Goal: Navigation & Orientation: Find specific page/section

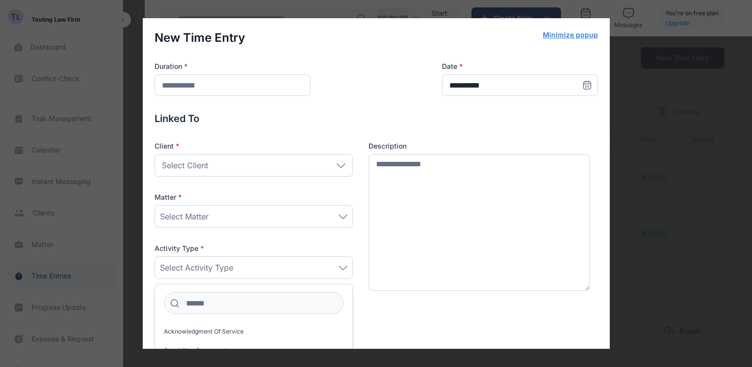
scroll to position [59, 0]
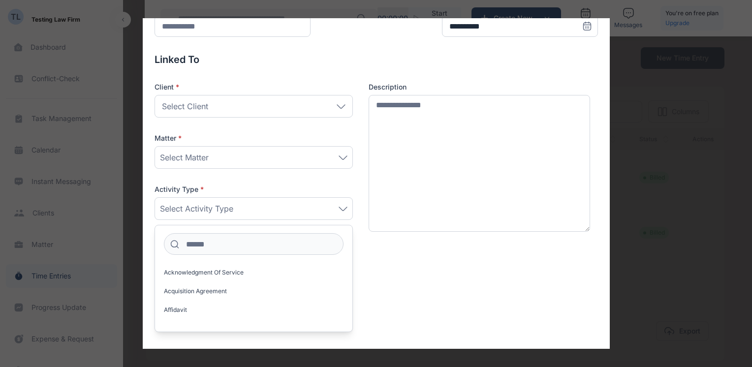
click at [715, 148] on div "**********" at bounding box center [376, 183] width 752 height 367
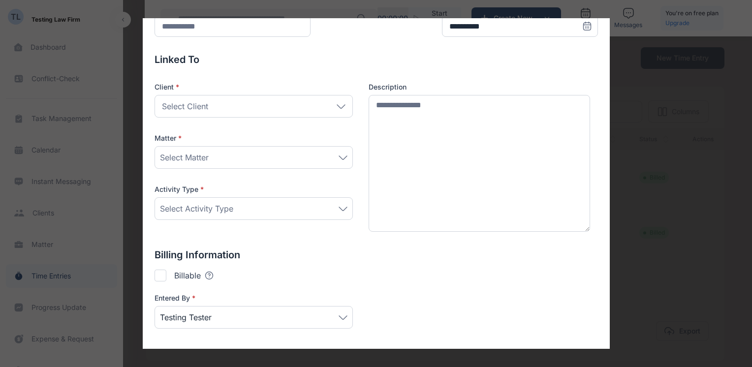
click at [596, 171] on div "**********" at bounding box center [376, 183] width 467 height 330
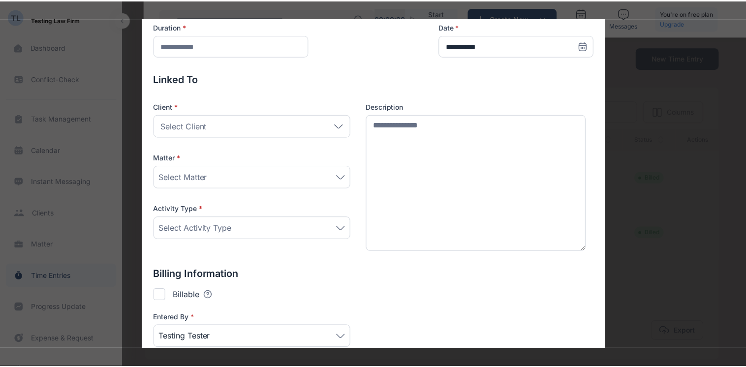
scroll to position [0, 0]
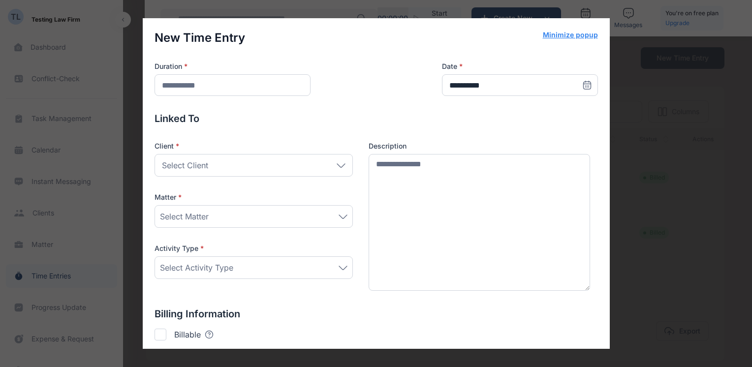
click at [562, 37] on button "Minimize popup" at bounding box center [570, 35] width 55 height 10
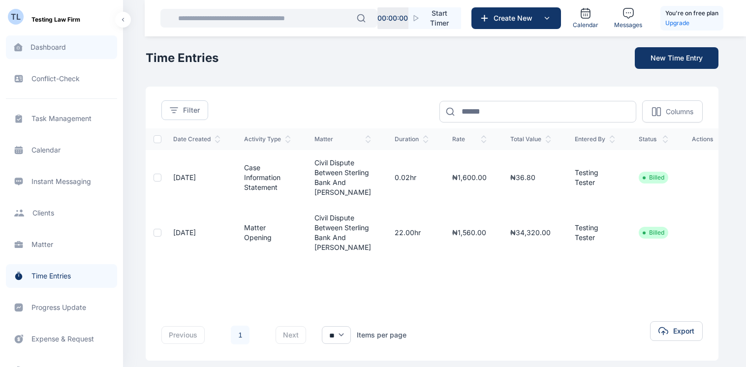
click at [55, 48] on span "Dashboard dashboard dashboard" at bounding box center [61, 47] width 111 height 24
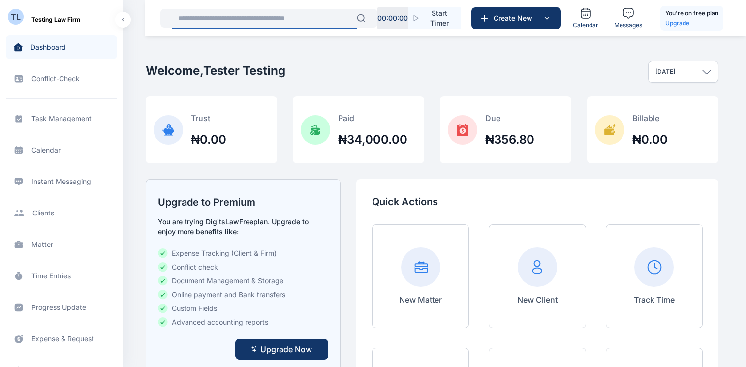
click at [237, 23] on input "text" at bounding box center [264, 18] width 185 height 20
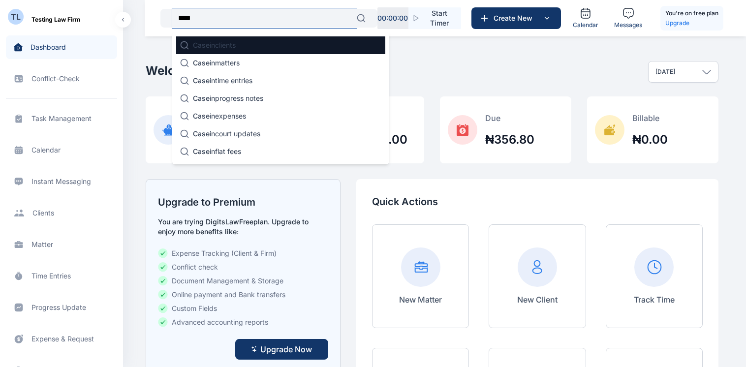
type input "****"
click at [231, 47] on p "Case in clients" at bounding box center [214, 45] width 43 height 10
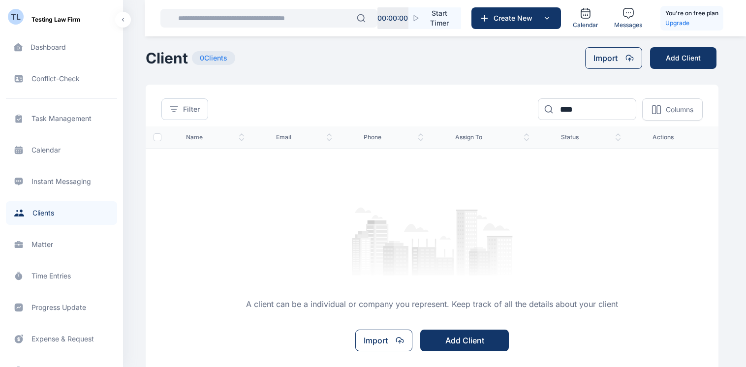
click at [40, 216] on span "Client clients clients" at bounding box center [61, 213] width 111 height 24
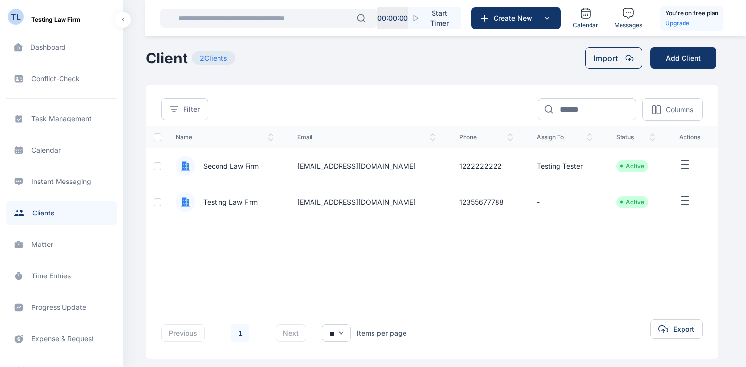
click at [233, 167] on span "Second Law Firm" at bounding box center [226, 166] width 63 height 10
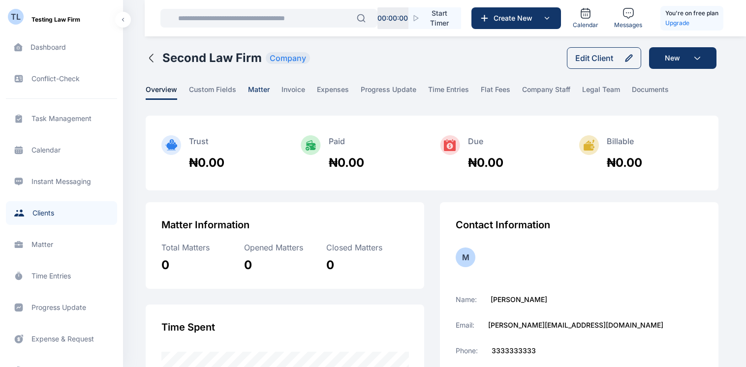
click at [256, 87] on span "matter" at bounding box center [259, 92] width 22 height 15
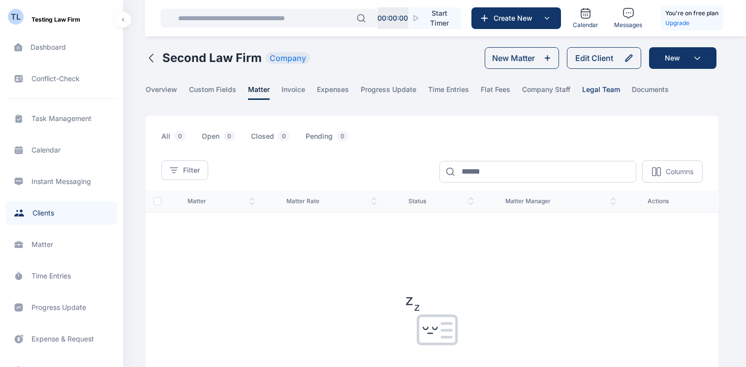
click at [587, 90] on span "legal team" at bounding box center [601, 92] width 38 height 15
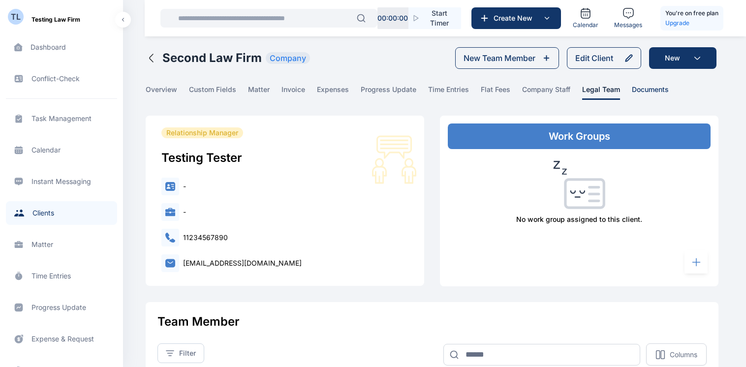
click at [647, 90] on span "documents" at bounding box center [650, 92] width 37 height 15
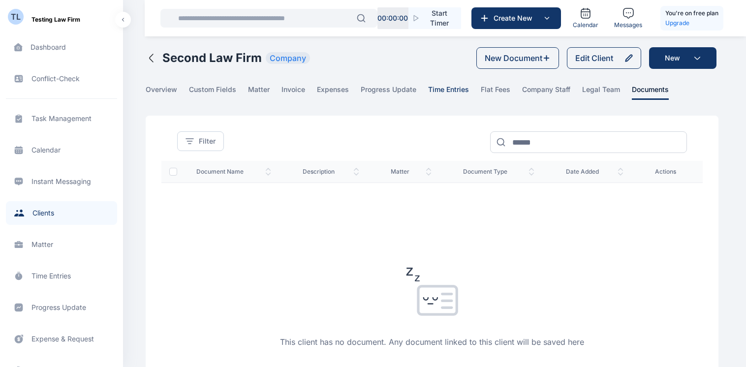
click at [463, 87] on span "time entries" at bounding box center [448, 92] width 41 height 15
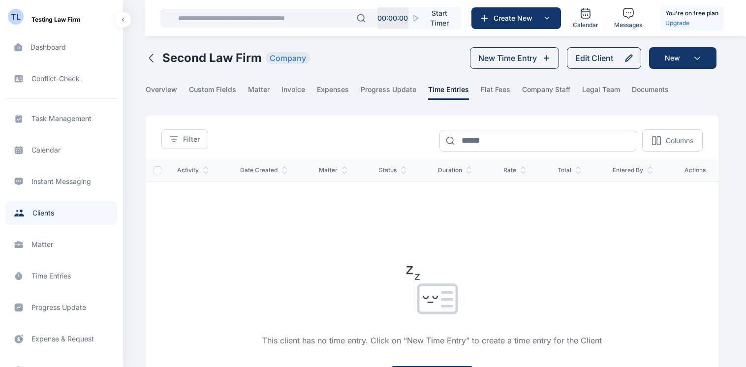
click at [53, 211] on span "Client clients clients" at bounding box center [61, 213] width 111 height 24
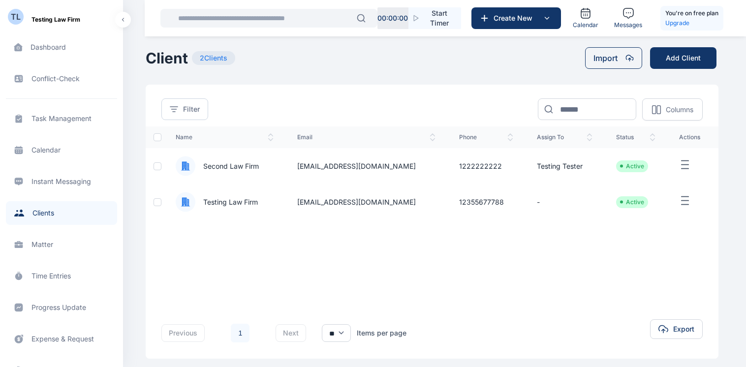
click at [50, 243] on span "Matter matter matter" at bounding box center [61, 245] width 111 height 24
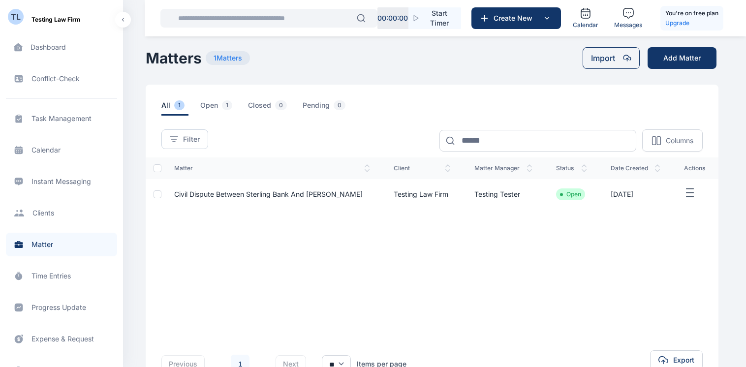
click at [55, 274] on span "Time Entries time entries time entries" at bounding box center [61, 276] width 111 height 24
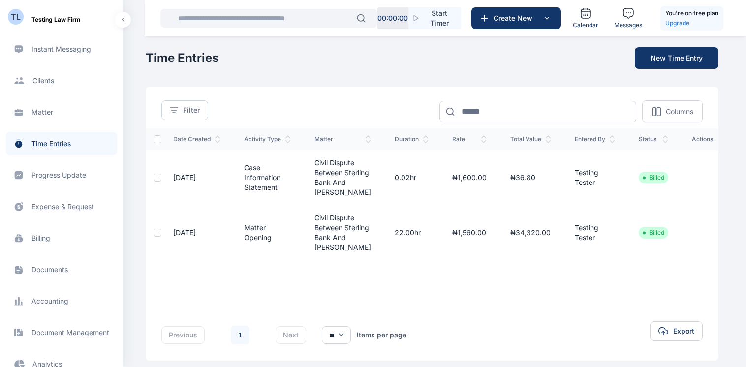
scroll to position [156, 0]
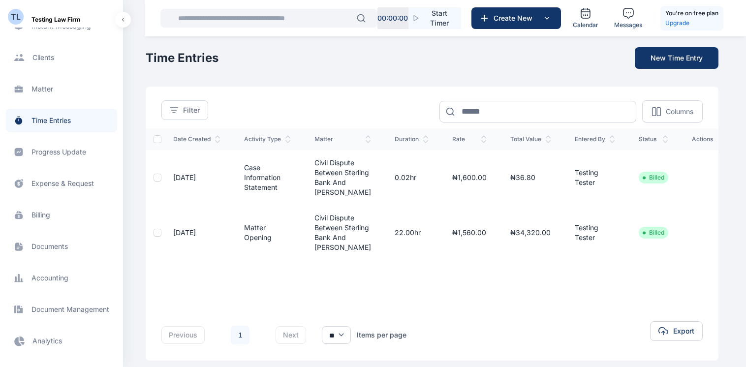
click at [62, 151] on span "Progress Update progress update progress update" at bounding box center [61, 152] width 111 height 24
click at [53, 153] on span "Progress Update progress update progress update" at bounding box center [61, 152] width 111 height 24
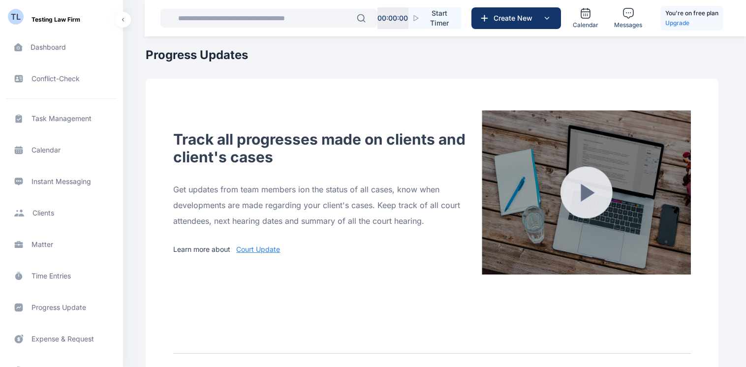
click at [43, 245] on span "Matter matter matter" at bounding box center [61, 245] width 111 height 24
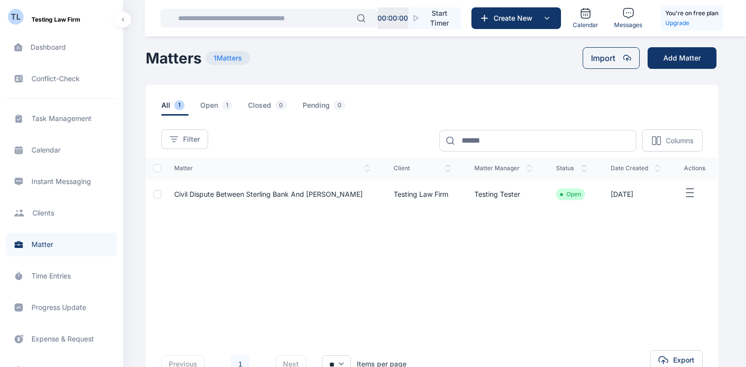
click at [58, 274] on span "Time Entries time entries time entries" at bounding box center [61, 276] width 111 height 24
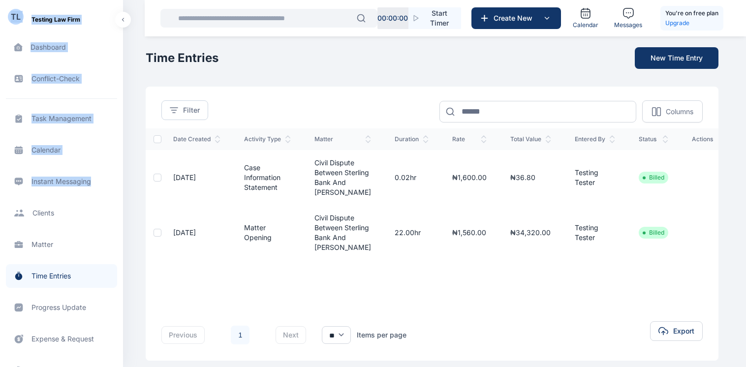
drag, startPoint x: 120, startPoint y: 178, endPoint x: 125, endPoint y: 206, distance: 28.1
click at [125, 206] on div "TL Testing Law Firm Dashboard dashboard dashboard Conflict-Check conflict-check…" at bounding box center [373, 199] width 746 height 398
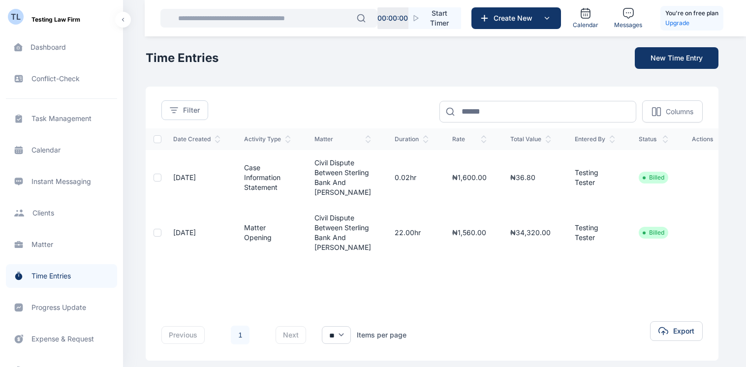
drag, startPoint x: 125, startPoint y: 206, endPoint x: 125, endPoint y: 149, distance: 56.6
click at [125, 149] on div "TL Testing Law Firm Dashboard dashboard dashboard Conflict-Check conflict-check…" at bounding box center [373, 199] width 746 height 398
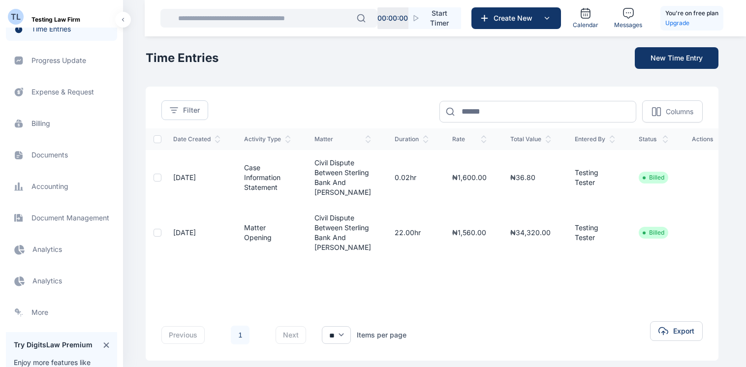
scroll to position [252, 0]
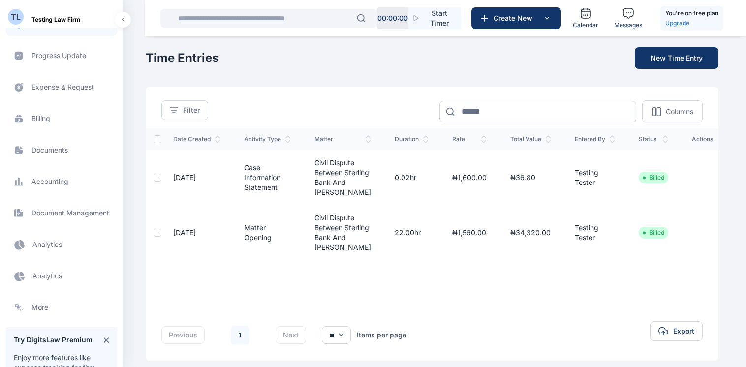
click at [61, 276] on span "Analytics Analytics Analytics" at bounding box center [61, 276] width 111 height 24
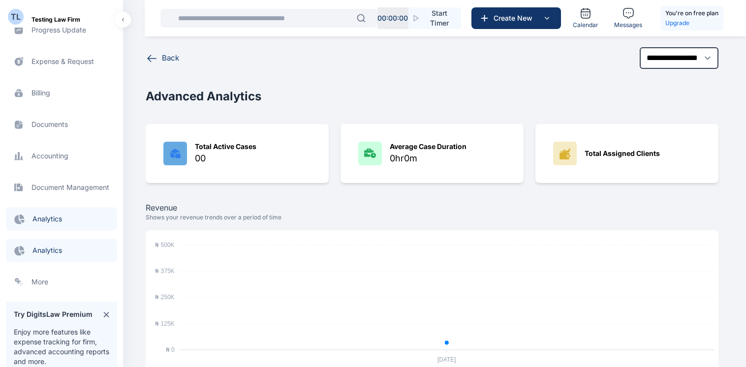
scroll to position [278, 0]
click at [58, 219] on span "Analytics Analytics Analytics" at bounding box center [61, 219] width 111 height 24
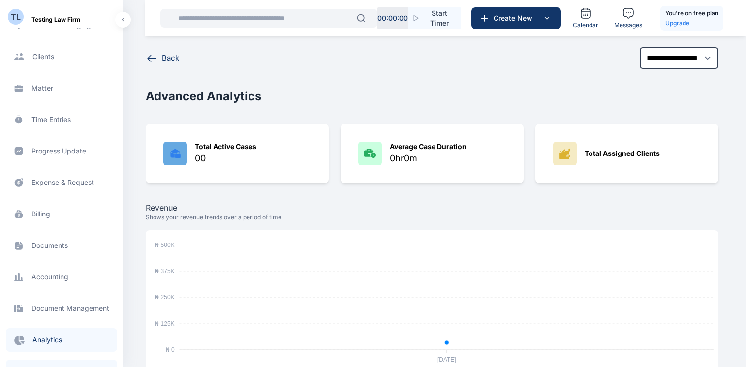
scroll to position [153, 0]
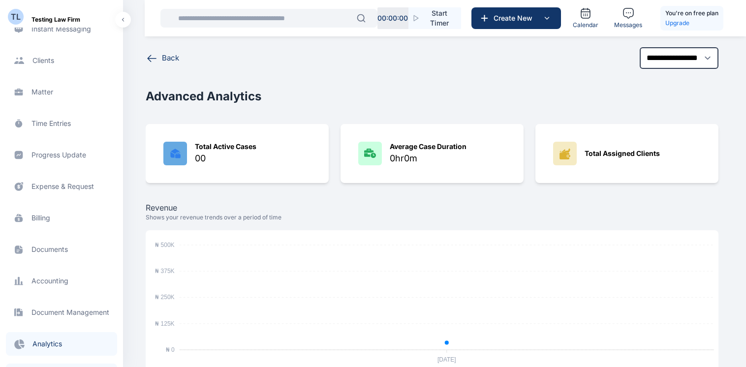
click at [62, 189] on span "Expense & Request expense & request expense & request" at bounding box center [61, 187] width 111 height 24
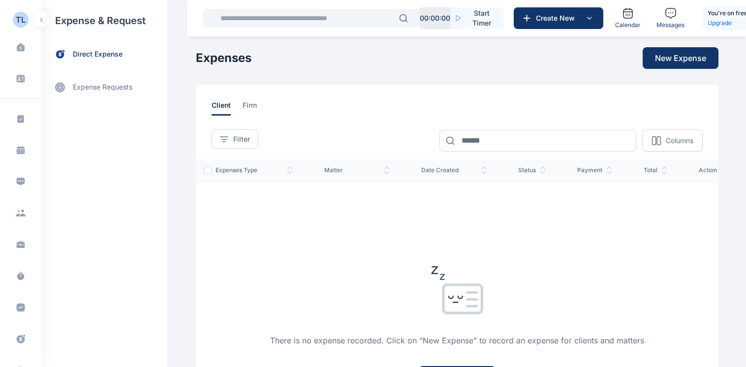
click at [41, 19] on icon "button" at bounding box center [40, 19] width 1 height 3
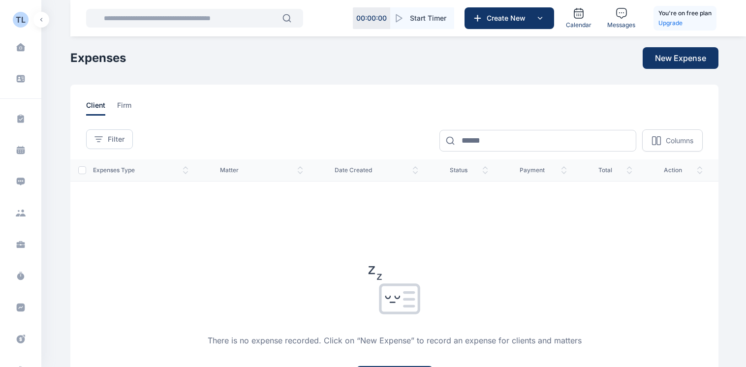
click at [42, 21] on icon "button" at bounding box center [40, 19] width 1 height 3
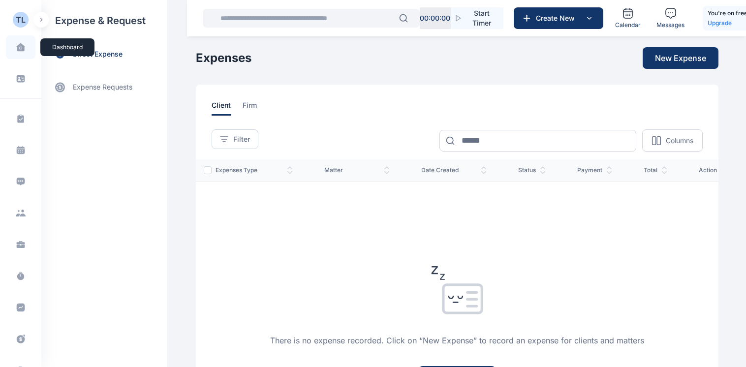
click at [20, 48] on icon at bounding box center [21, 48] width 2 height 2
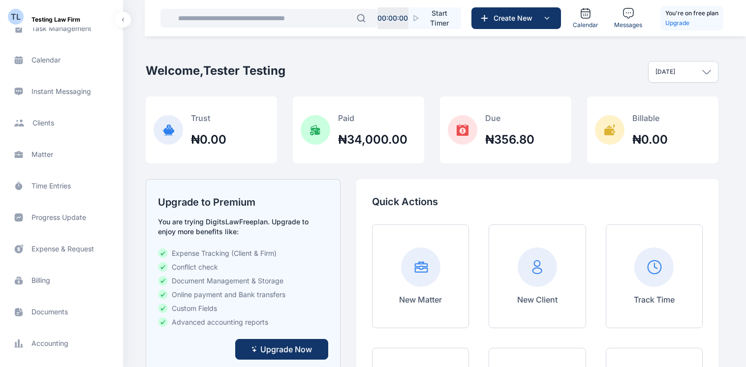
scroll to position [89, 0]
click at [63, 125] on span "Client clients clients" at bounding box center [61, 124] width 111 height 24
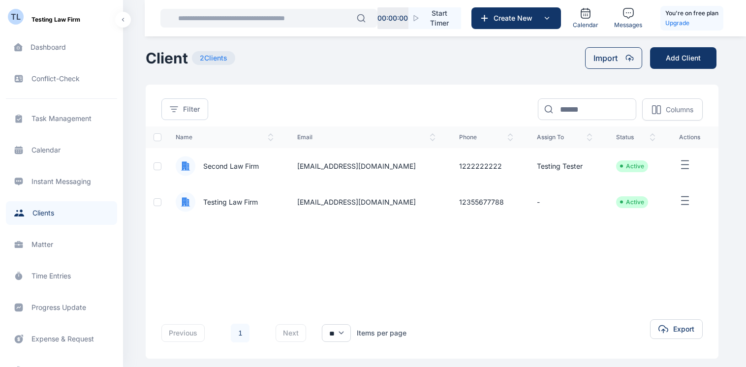
click at [241, 165] on span "Second Law Firm" at bounding box center [226, 166] width 63 height 10
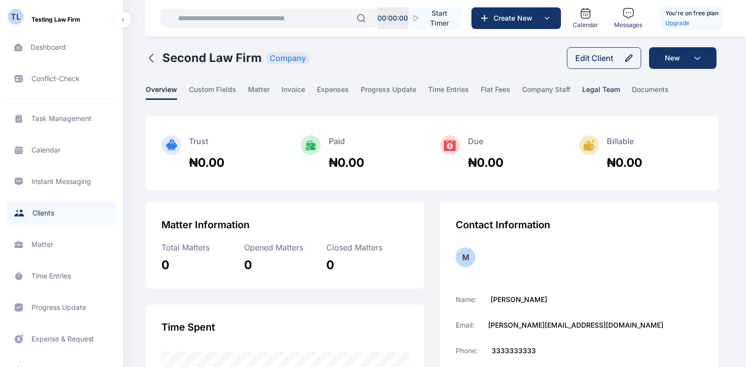
click at [608, 90] on span "legal team" at bounding box center [601, 92] width 38 height 15
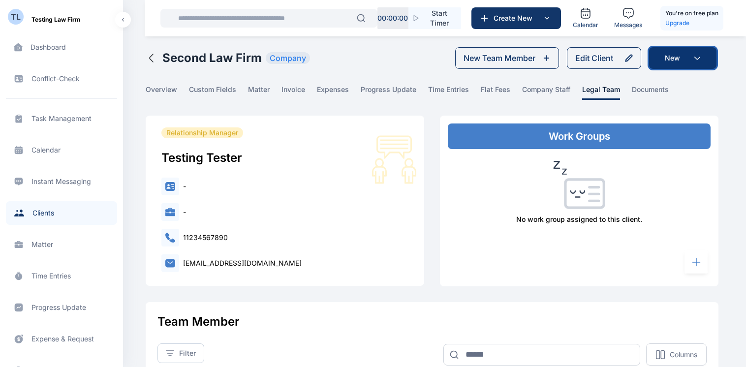
click at [696, 54] on button "New" at bounding box center [682, 58] width 67 height 22
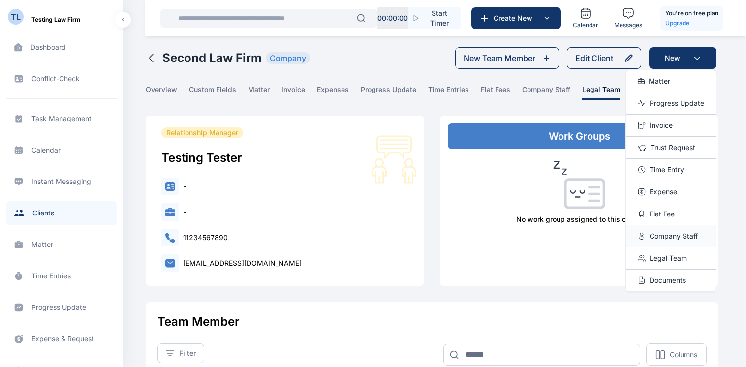
click at [683, 241] on div "Company Staff" at bounding box center [671, 236] width 90 height 22
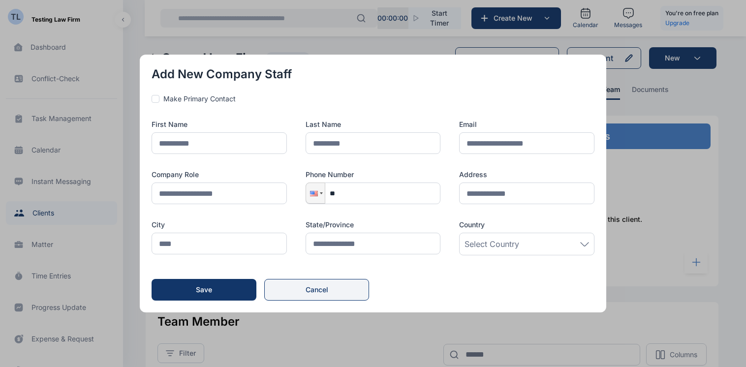
click at [352, 290] on button "Cancel" at bounding box center [316, 290] width 105 height 22
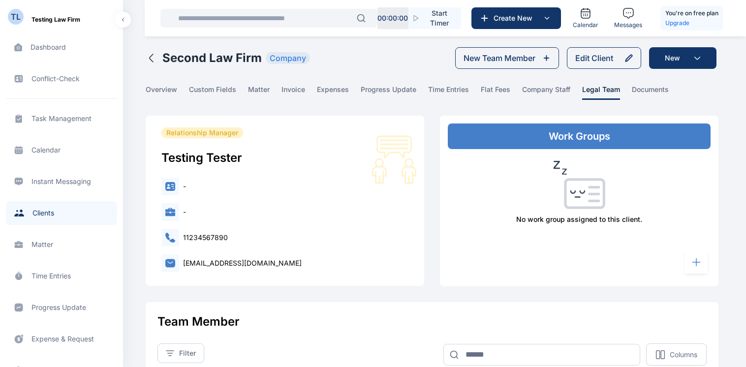
click at [151, 61] on icon "button" at bounding box center [151, 58] width 3 height 8
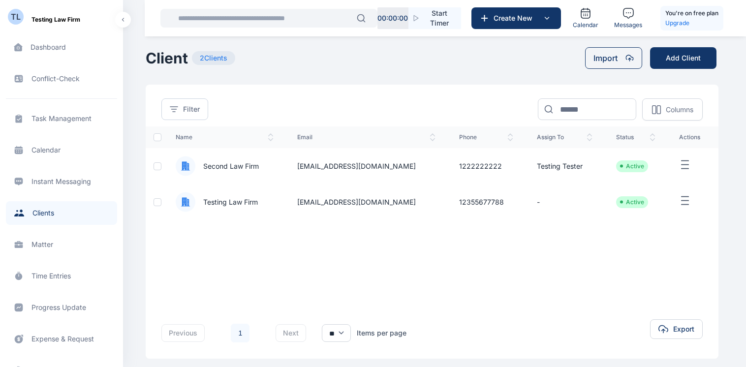
click at [47, 209] on span "Client clients clients" at bounding box center [61, 213] width 111 height 24
click at [229, 163] on span "Second Law Firm" at bounding box center [226, 166] width 63 height 10
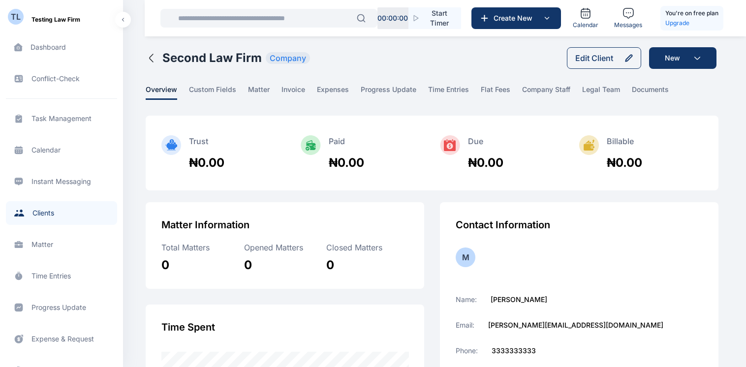
click at [533, 73] on main "T T T T Tester Testing Testing Law Firm Dashboard dashboard Conflict-Check conf…" at bounding box center [433, 353] width 575 height 707
click at [693, 56] on button "New" at bounding box center [682, 58] width 67 height 22
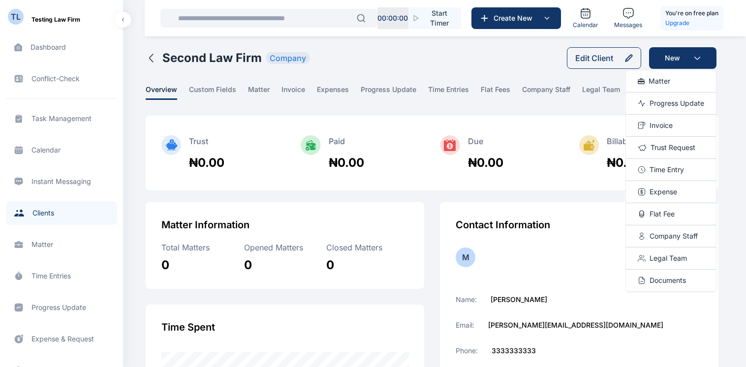
click at [501, 56] on div "Second Law Firm Company Edit Client New Matter Progress Update Invoice Trust Re…" at bounding box center [431, 58] width 571 height 22
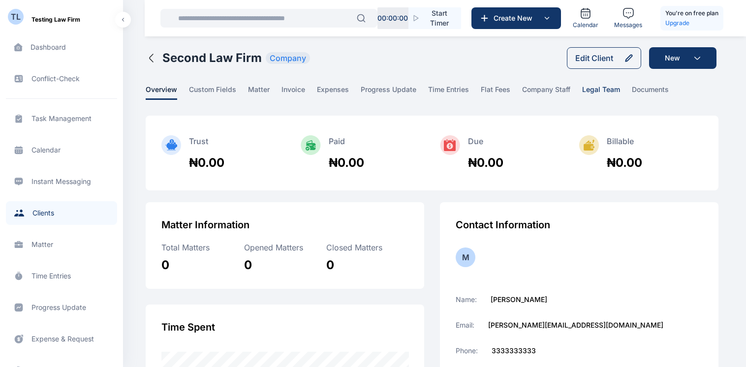
click at [589, 94] on span "legal team" at bounding box center [601, 92] width 38 height 15
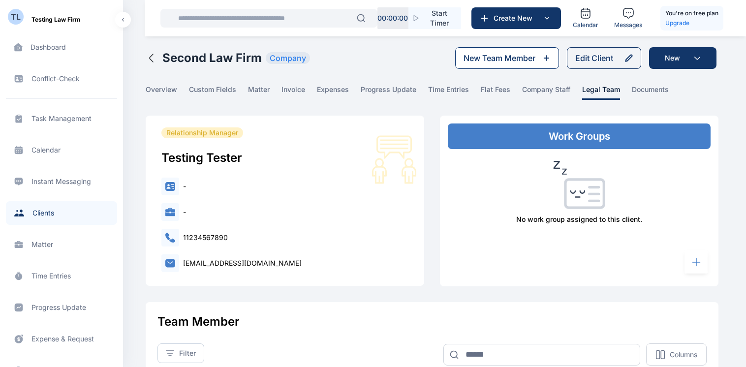
click at [506, 60] on div "New Team Member" at bounding box center [500, 58] width 72 height 12
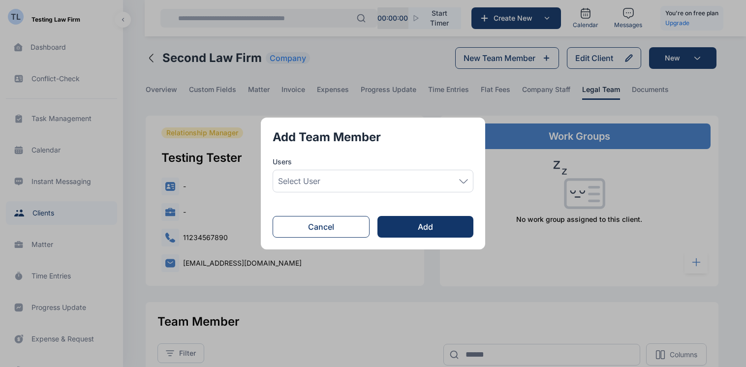
click at [468, 180] on icon at bounding box center [463, 181] width 9 height 4
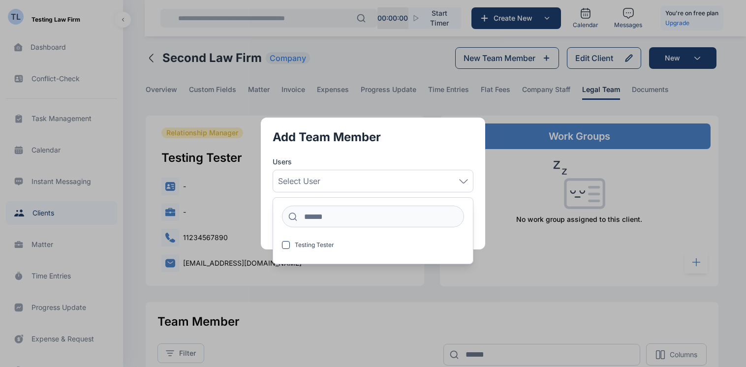
click at [440, 154] on form "Add Team Member Users Select User Testing Tester Cancel Add" at bounding box center [373, 183] width 201 height 108
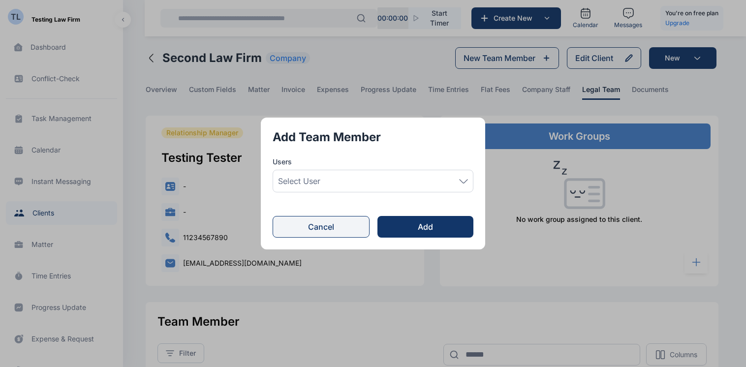
click at [342, 229] on button "Cancel" at bounding box center [321, 227] width 97 height 22
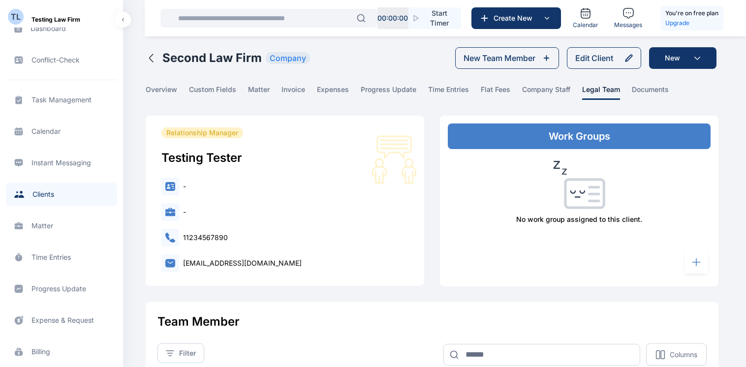
scroll to position [20, 0]
click at [437, 113] on main "T T T T Tester Testing Testing Law Firm Dashboard dashboard Conflict-Check conf…" at bounding box center [433, 321] width 575 height 642
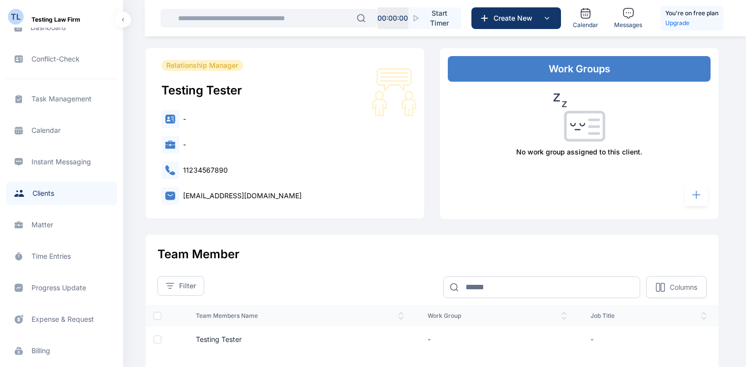
scroll to position [0, 0]
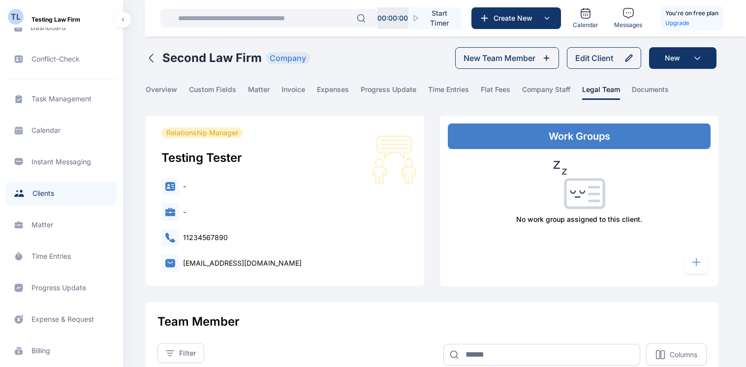
click at [574, 137] on div "Work Groups" at bounding box center [579, 137] width 263 height 26
drag, startPoint x: 574, startPoint y: 137, endPoint x: 539, endPoint y: 121, distance: 38.3
click at [539, 121] on div "Work Groups No work group assigned to this client." at bounding box center [579, 201] width 279 height 171
click at [521, 64] on button "New Team Member" at bounding box center [507, 58] width 104 height 22
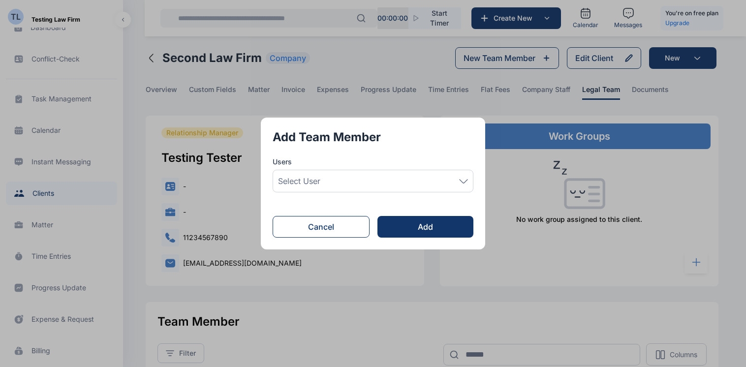
click at [465, 178] on div "Select User" at bounding box center [373, 181] width 190 height 12
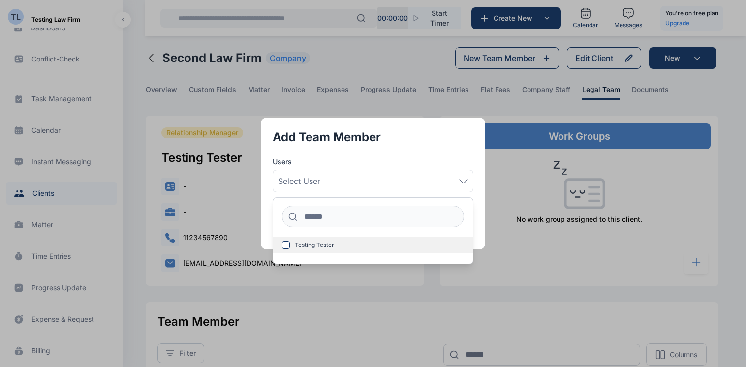
click at [309, 245] on span "Testing Tester" at bounding box center [314, 245] width 39 height 8
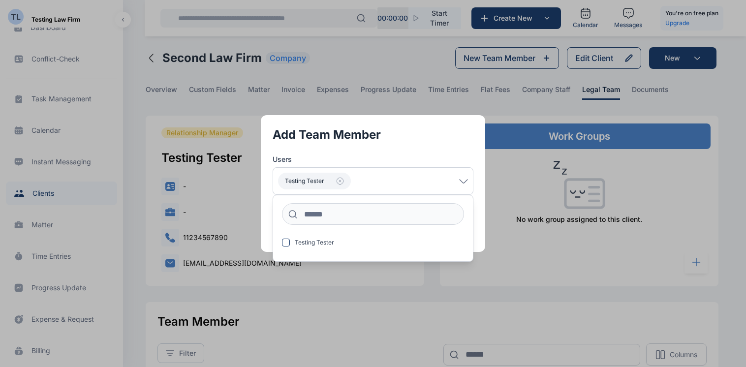
click at [393, 155] on div "Users" at bounding box center [373, 160] width 201 height 10
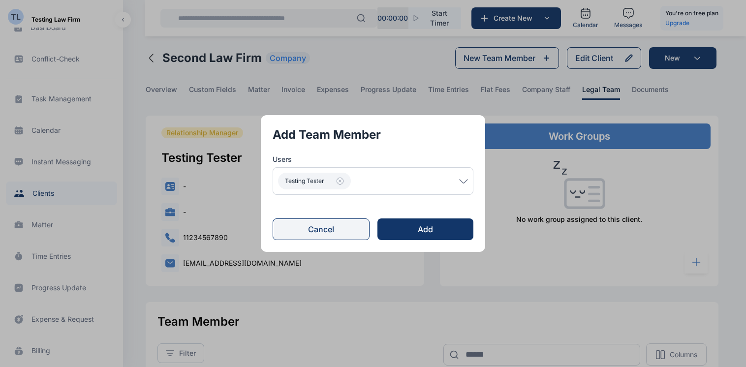
click at [341, 225] on button "Cancel" at bounding box center [321, 230] width 97 height 22
click at [341, 225] on div "Relationship Manager Testing Tester - - 11234567890 [EMAIL_ADDRESS][DOMAIN_NAME]" at bounding box center [285, 200] width 279 height 168
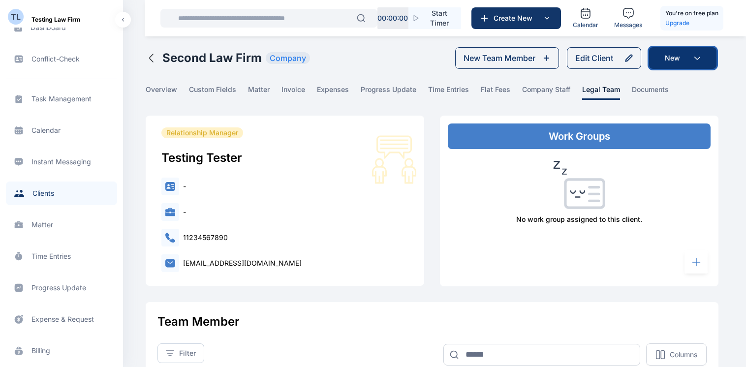
click at [694, 61] on button "New" at bounding box center [682, 58] width 67 height 22
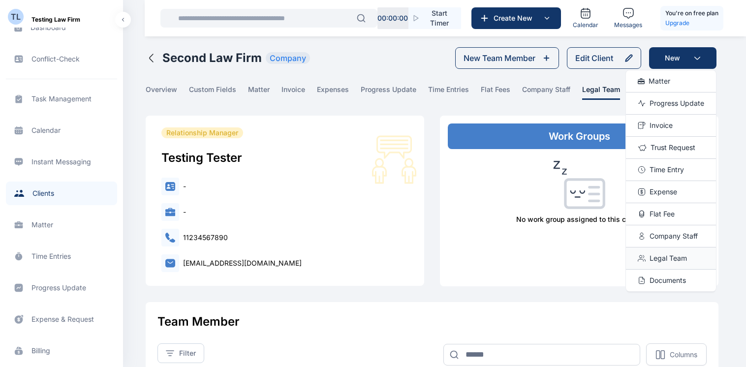
click at [673, 253] on span "Legal Team" at bounding box center [668, 258] width 37 height 10
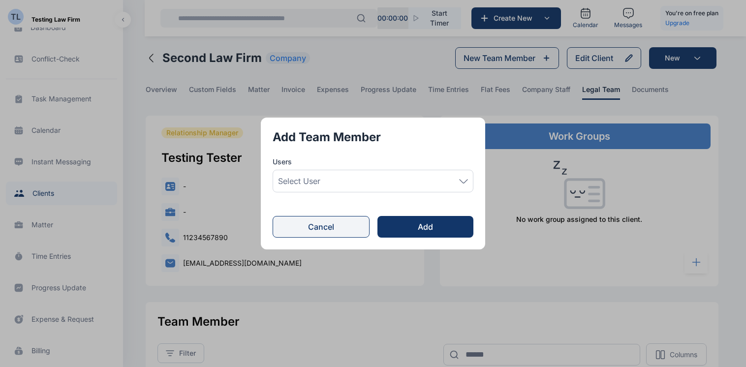
click at [323, 223] on button "Cancel" at bounding box center [321, 227] width 97 height 22
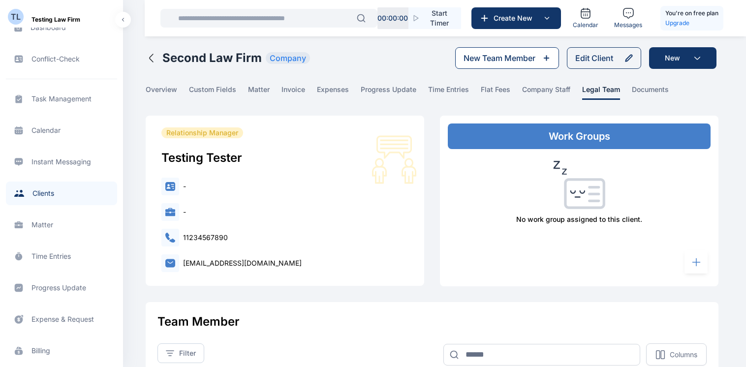
click at [545, 58] on icon at bounding box center [546, 58] width 4 height 0
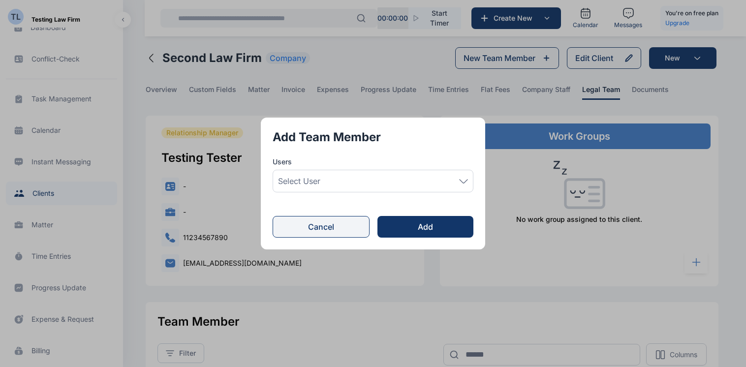
click at [332, 227] on button "Cancel" at bounding box center [321, 227] width 97 height 22
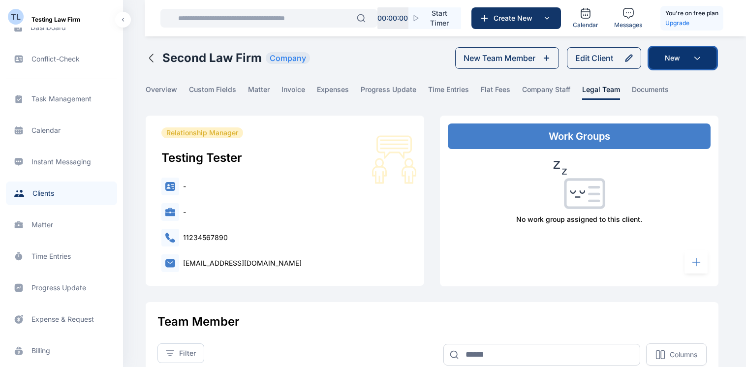
click at [693, 58] on button "New" at bounding box center [682, 58] width 67 height 22
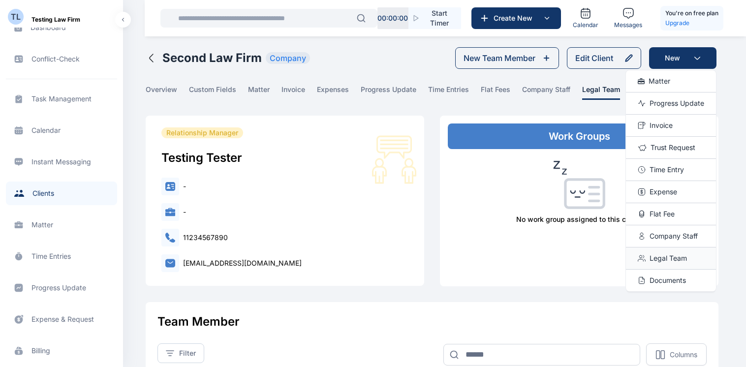
click at [674, 257] on span "Legal Team" at bounding box center [668, 258] width 37 height 10
click at [674, 257] on body "00 : 00 : 00 Start Timer Create New Calendar Messages You're on free plan Upgra…" at bounding box center [373, 321] width 746 height 642
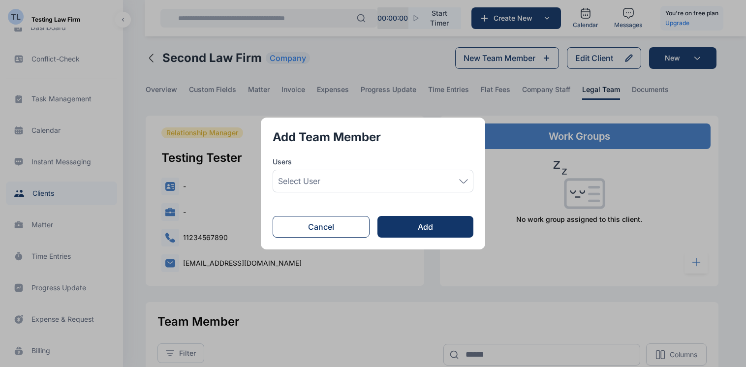
click at [375, 172] on div "Select User" at bounding box center [373, 181] width 201 height 23
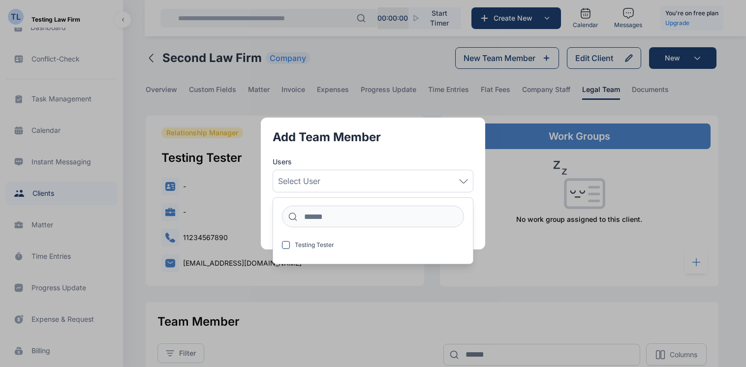
click at [375, 172] on div "Select User" at bounding box center [373, 181] width 201 height 23
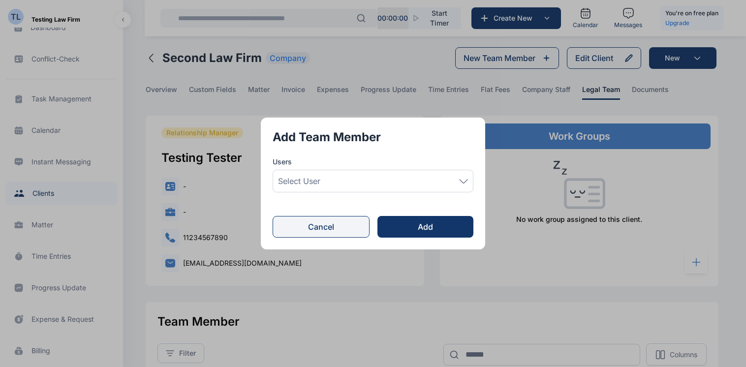
click at [334, 227] on button "Cancel" at bounding box center [321, 227] width 97 height 22
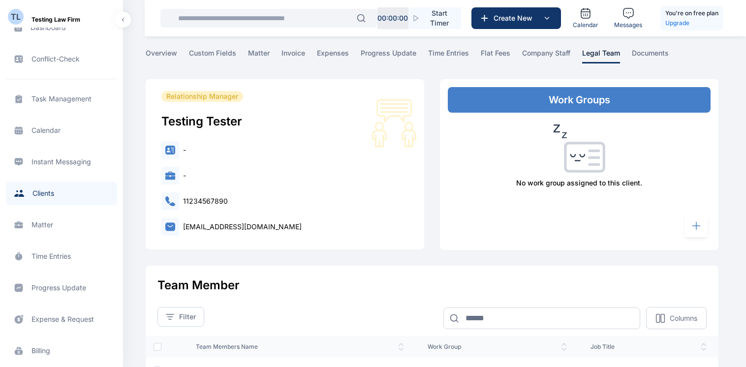
scroll to position [39, 0]
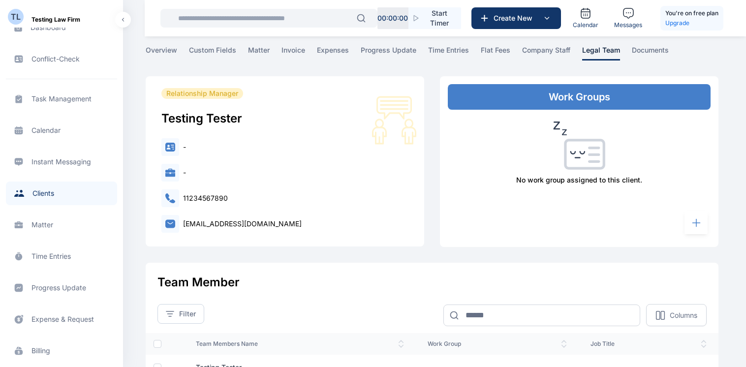
click at [695, 224] on rect at bounding box center [696, 222] width 23 height 23
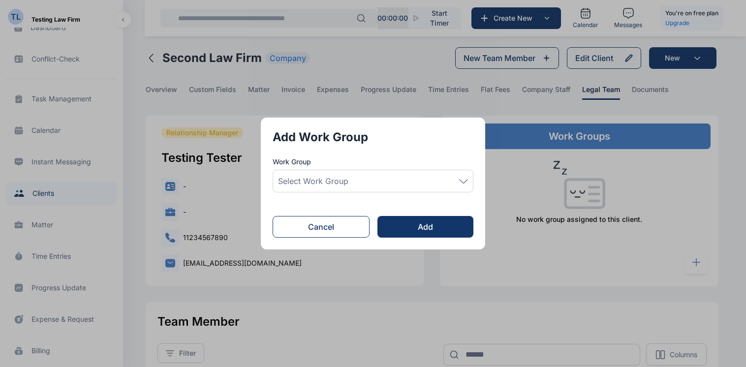
click at [468, 180] on icon at bounding box center [463, 181] width 9 height 4
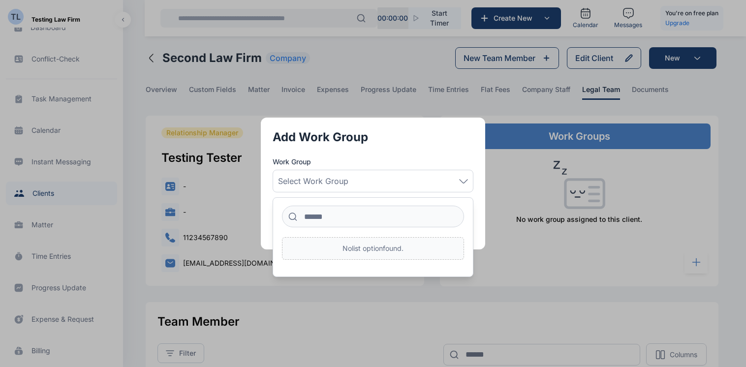
click at [452, 146] on form "Add Work Group Work Group Select Work Group No list option found. Cancel Add" at bounding box center [373, 183] width 201 height 108
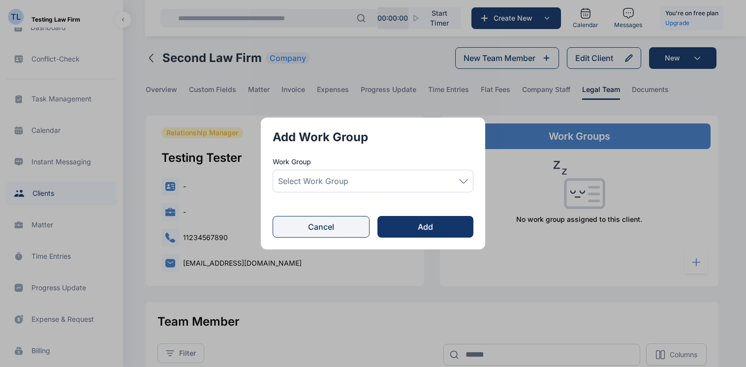
click at [338, 222] on button "Cancel" at bounding box center [321, 227] width 97 height 22
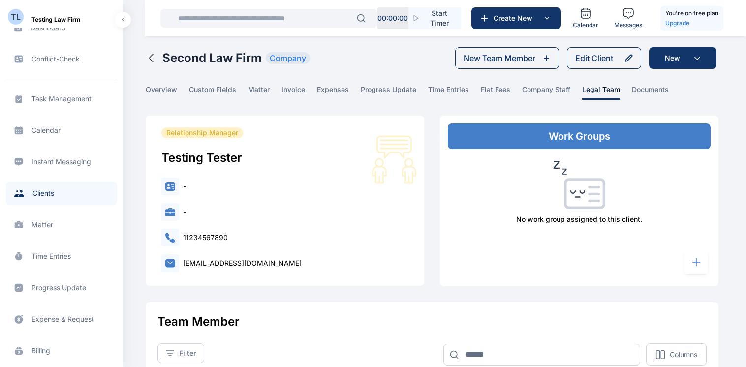
click at [338, 222] on div "Relationship Manager Testing Tester - - 11234567890 [EMAIL_ADDRESS][DOMAIN_NAME]" at bounding box center [285, 200] width 279 height 168
click at [390, 90] on span "progress update" at bounding box center [389, 92] width 56 height 15
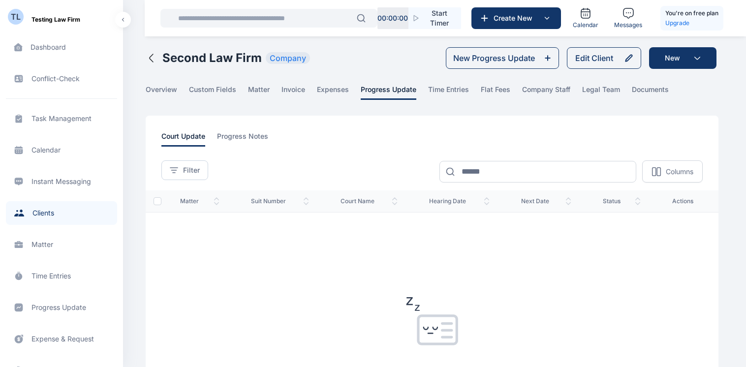
click at [355, 131] on div "court update progress notes" at bounding box center [431, 138] width 541 height 15
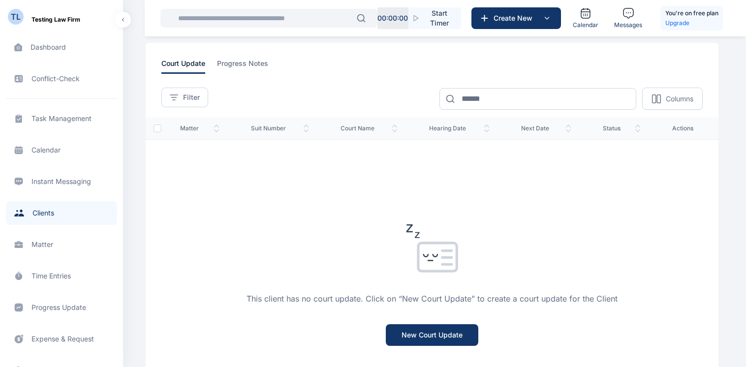
scroll to position [39, 0]
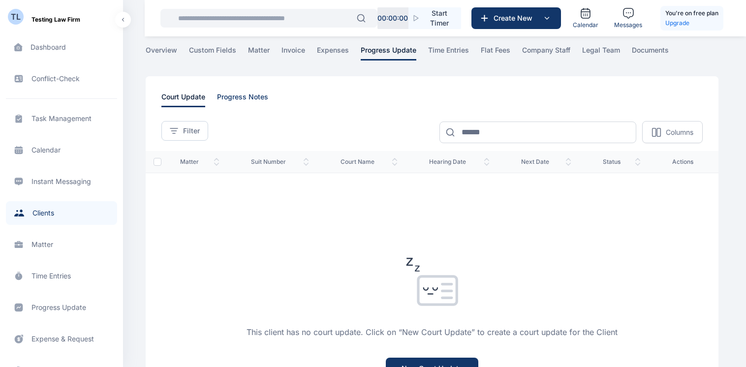
click at [230, 99] on span "progress notes" at bounding box center [242, 99] width 51 height 15
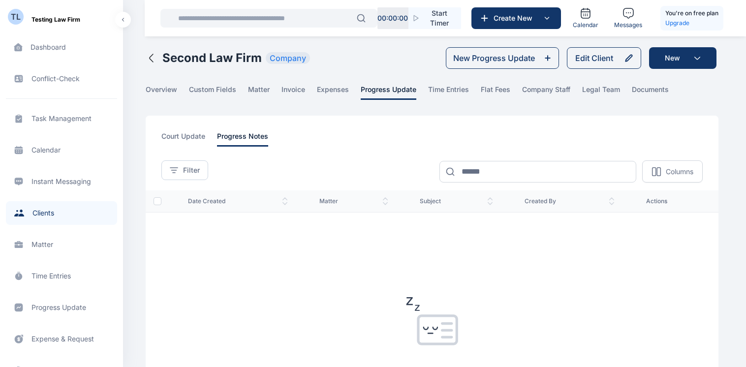
click at [293, 111] on main "**********" at bounding box center [433, 290] width 575 height 580
click at [415, 367] on html "00 : 00 : 00 Start Timer Create New Calendar Messages You're on free plan Upgra…" at bounding box center [373, 290] width 746 height 580
click at [598, 87] on span "legal team" at bounding box center [601, 92] width 38 height 15
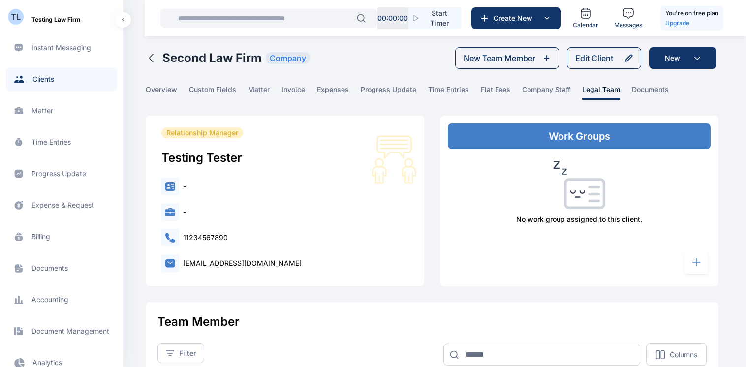
scroll to position [138, 0]
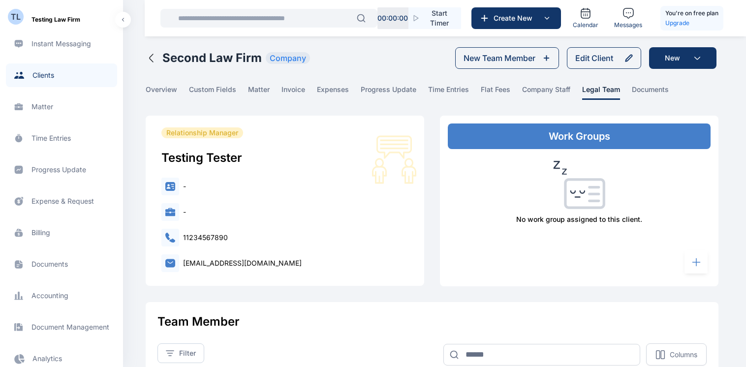
click at [44, 226] on span "Billing billing billing" at bounding box center [61, 233] width 111 height 24
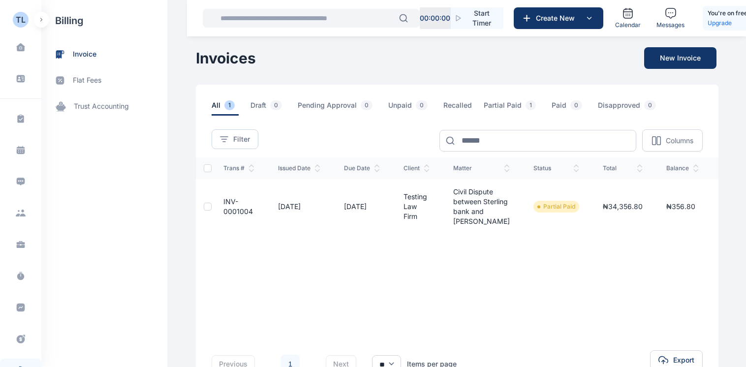
click at [43, 21] on button "button" at bounding box center [41, 20] width 16 height 16
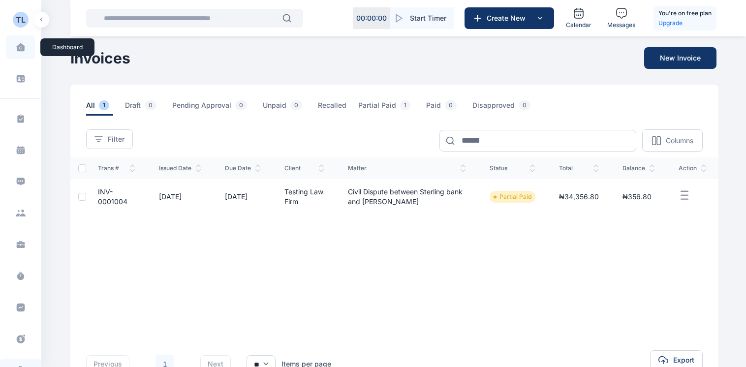
click at [20, 46] on icon at bounding box center [20, 47] width 8 height 8
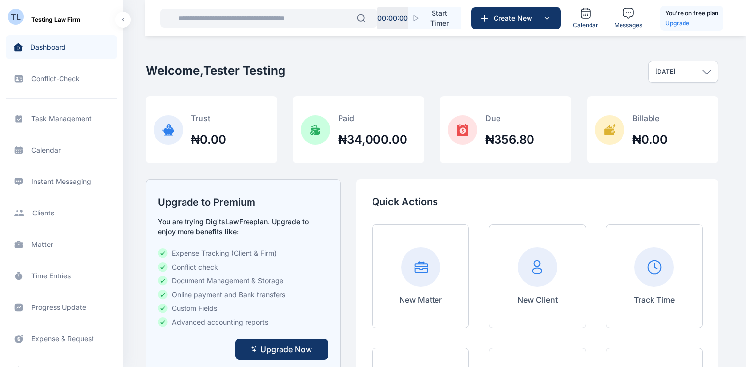
click at [120, 174] on div "Task Management task management task management Calendar calendar calendar Inst…" at bounding box center [61, 334] width 123 height 473
